Goal: Task Accomplishment & Management: Use online tool/utility

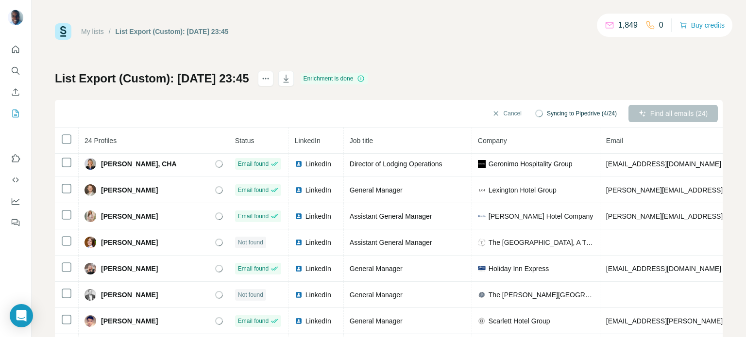
scroll to position [4, 0]
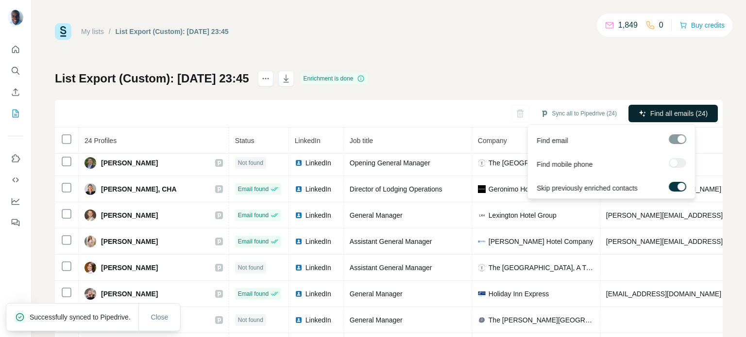
click at [666, 113] on span "Find all emails (24)" at bounding box center [678, 114] width 57 height 10
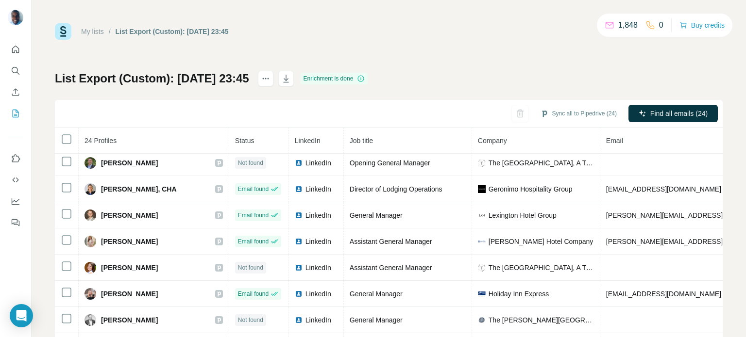
click at [651, 77] on div "List Export (Custom): 08/09/2025 23:45 Enrichment is done Sync all to Pipedrive…" at bounding box center [389, 227] width 668 height 313
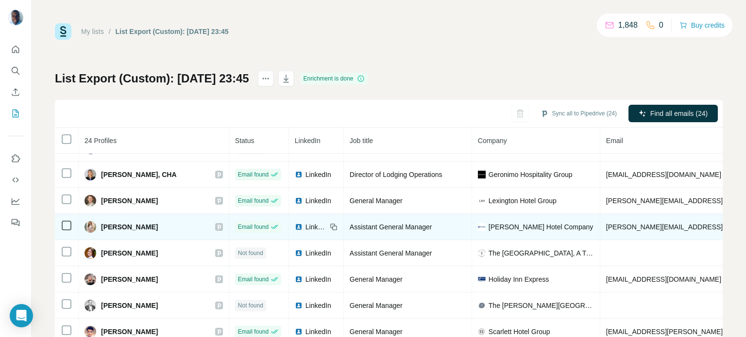
scroll to position [0, 0]
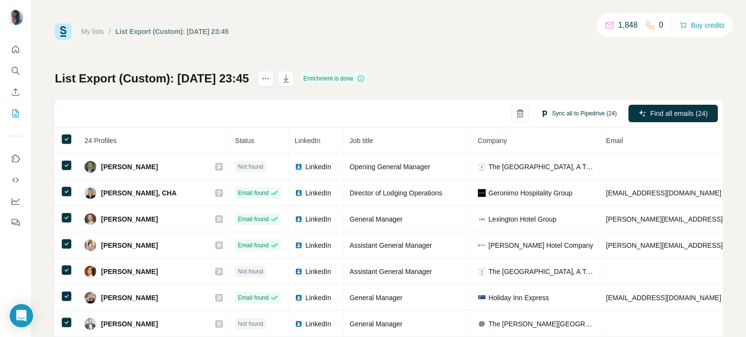
click at [557, 118] on button "Sync all to Pipedrive (24)" at bounding box center [579, 113] width 90 height 15
click at [466, 122] on div "Sync all to Pipedrive (24) Find all emails (24)" at bounding box center [389, 114] width 668 height 28
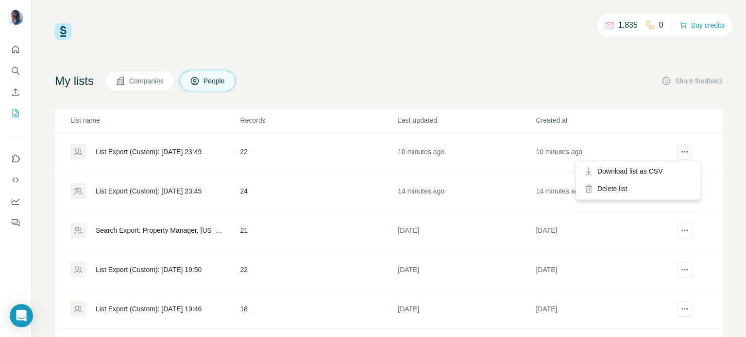
click at [680, 149] on icon "actions" at bounding box center [685, 152] width 10 height 10
click at [466, 156] on td "10 minutes ago" at bounding box center [466, 152] width 138 height 39
